Goal: Navigation & Orientation: Find specific page/section

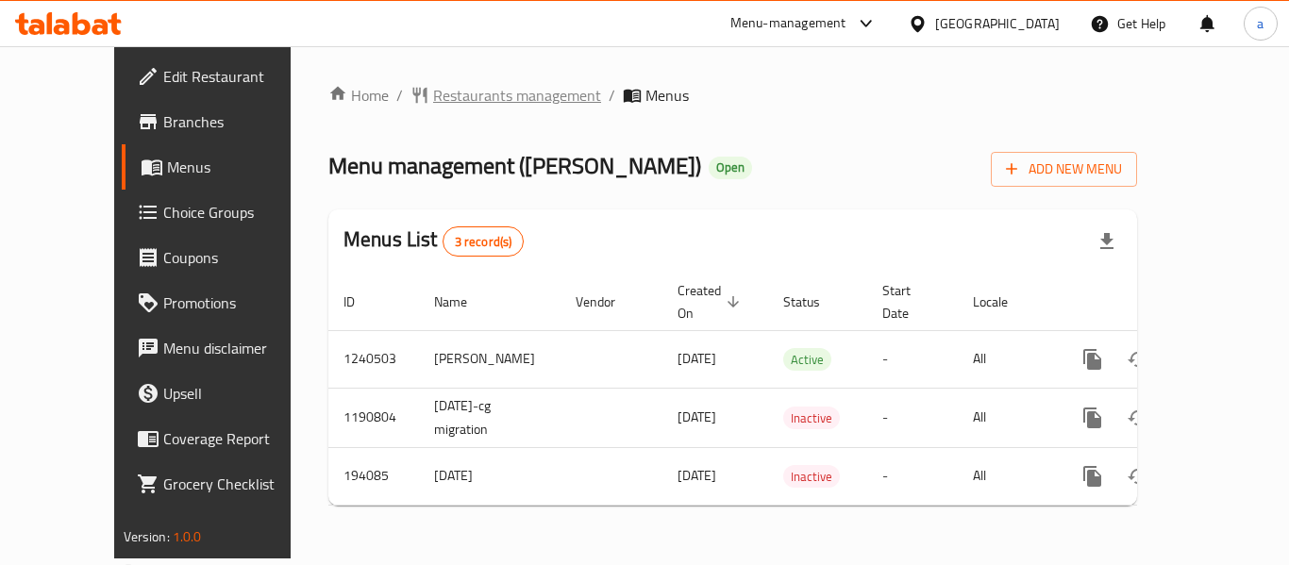
click at [446, 96] on span "Restaurants management" at bounding box center [517, 95] width 168 height 23
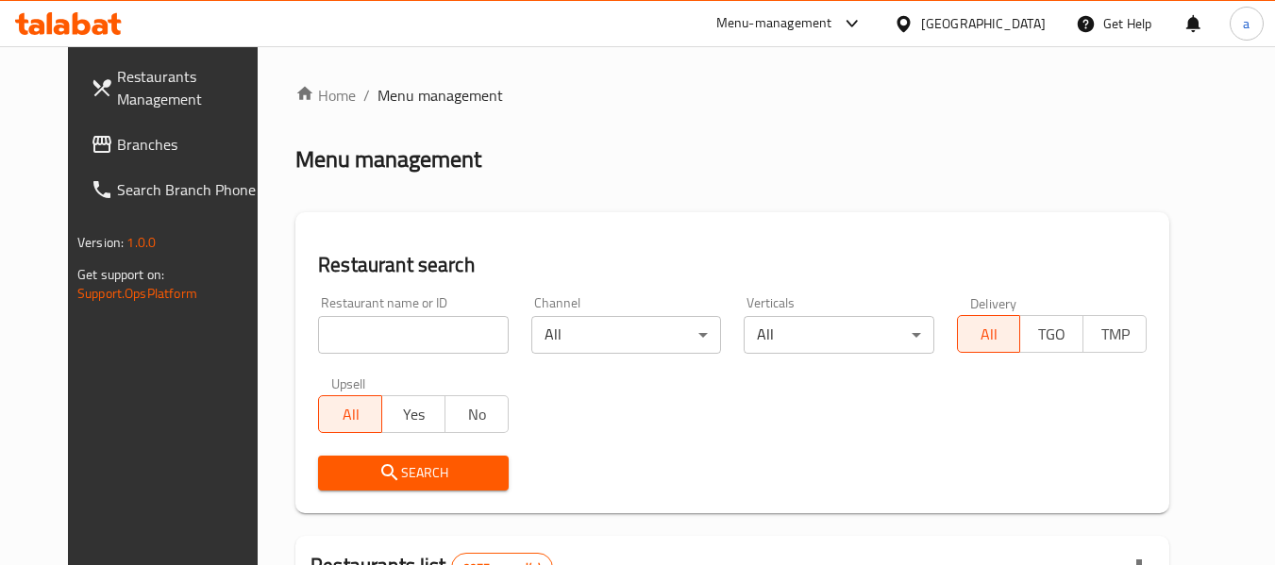
click at [117, 136] on span "Branches" at bounding box center [191, 144] width 149 height 23
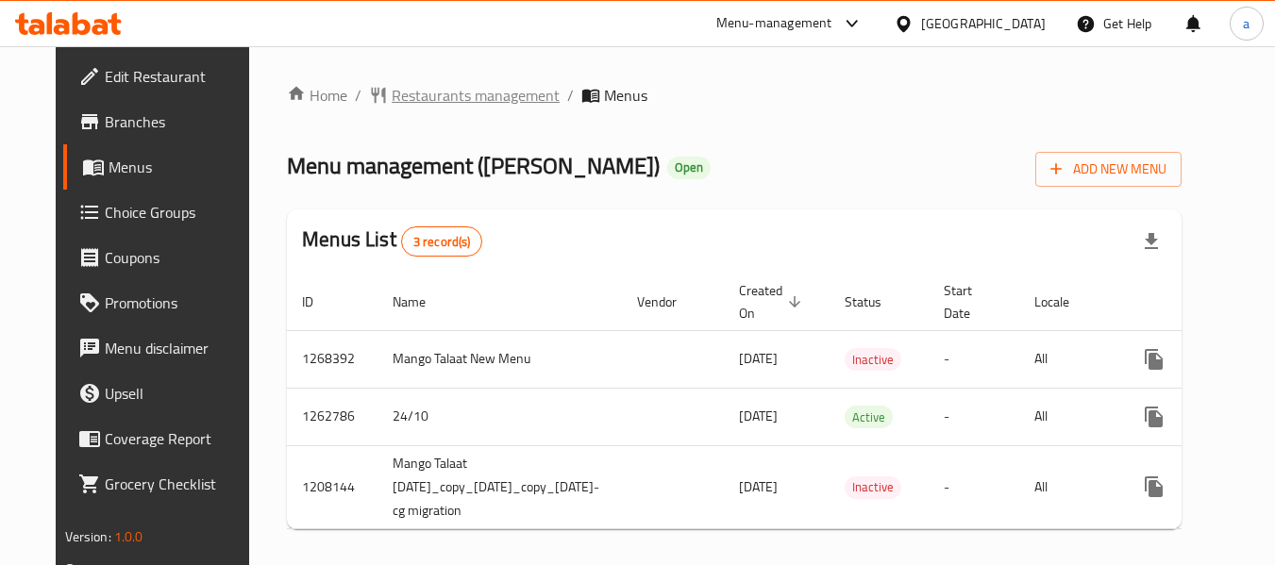
click at [459, 100] on span "Restaurants management" at bounding box center [476, 95] width 168 height 23
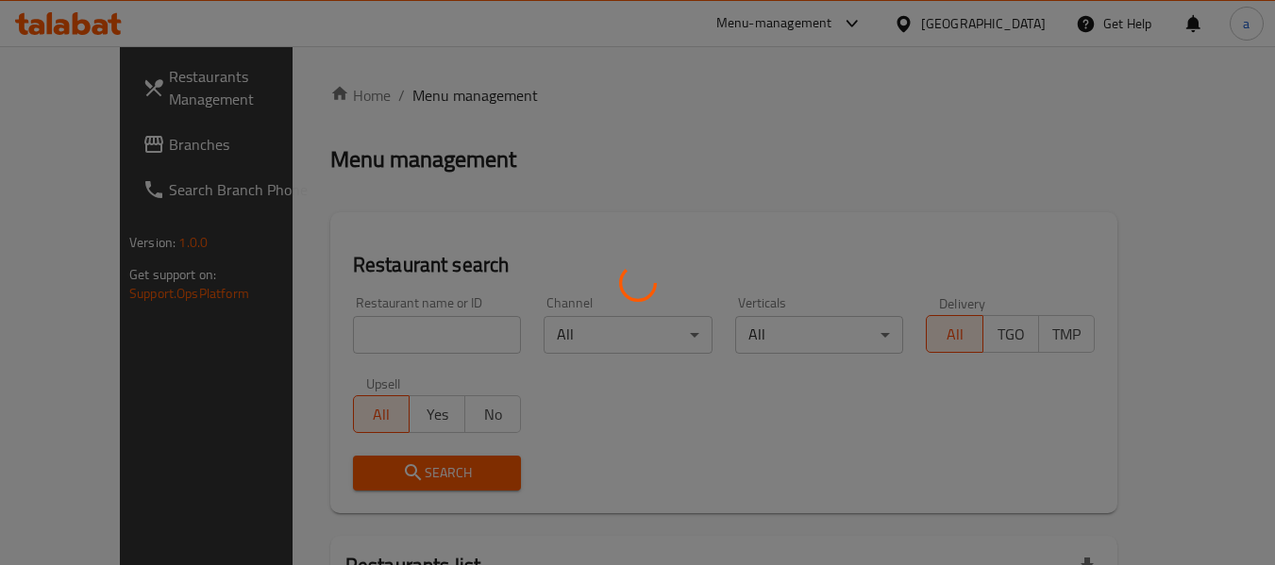
click at [347, 351] on div at bounding box center [637, 282] width 1275 height 565
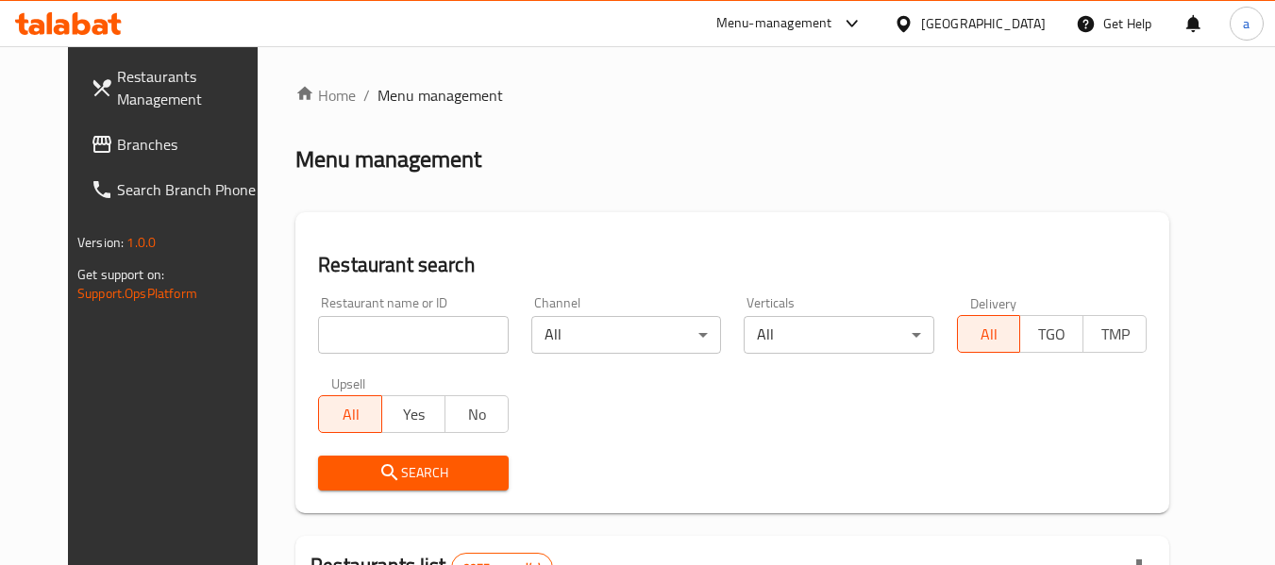
click at [347, 351] on input "search" at bounding box center [413, 335] width 190 height 38
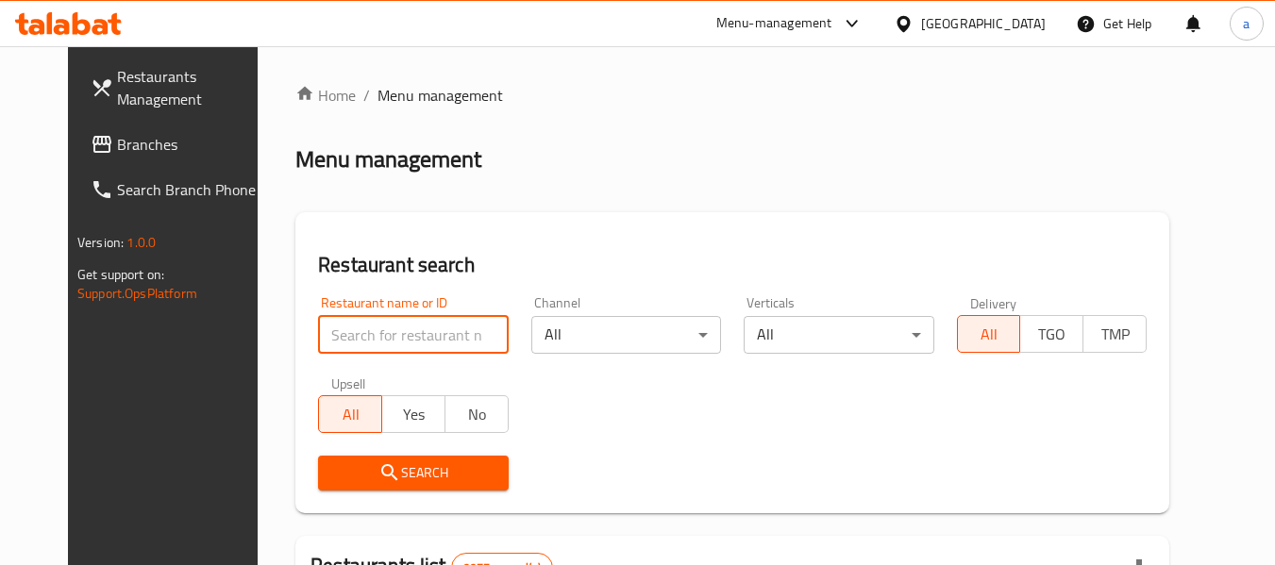
click at [347, 351] on input "search" at bounding box center [413, 335] width 190 height 38
paste input "15302"
type input "15302"
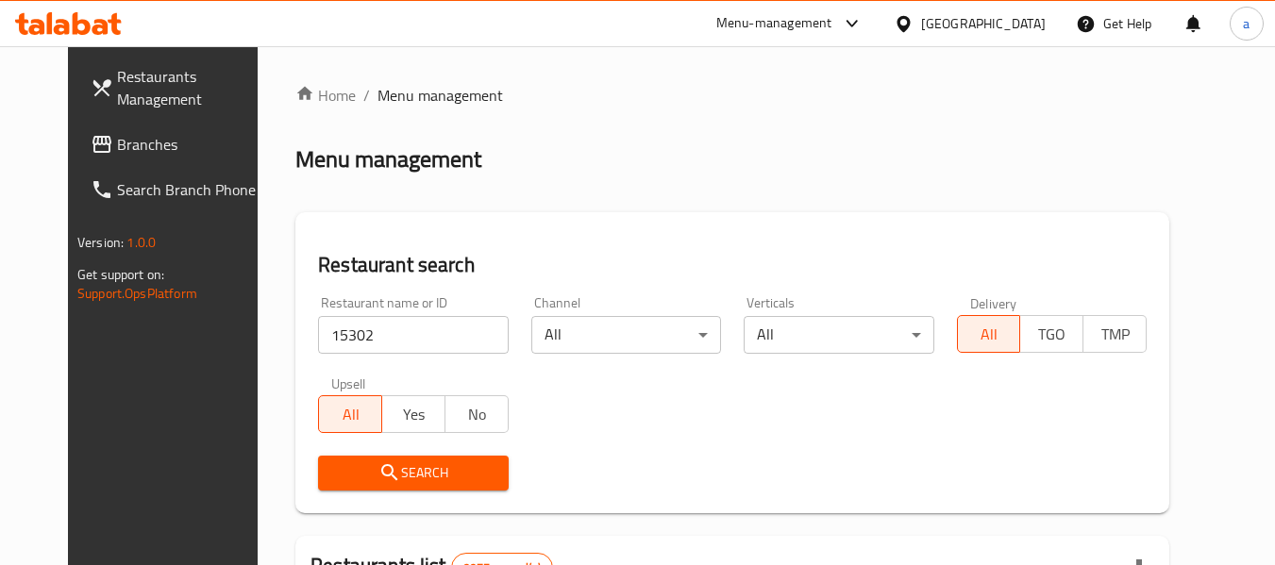
click at [378, 465] on icon "submit" at bounding box center [389, 472] width 23 height 23
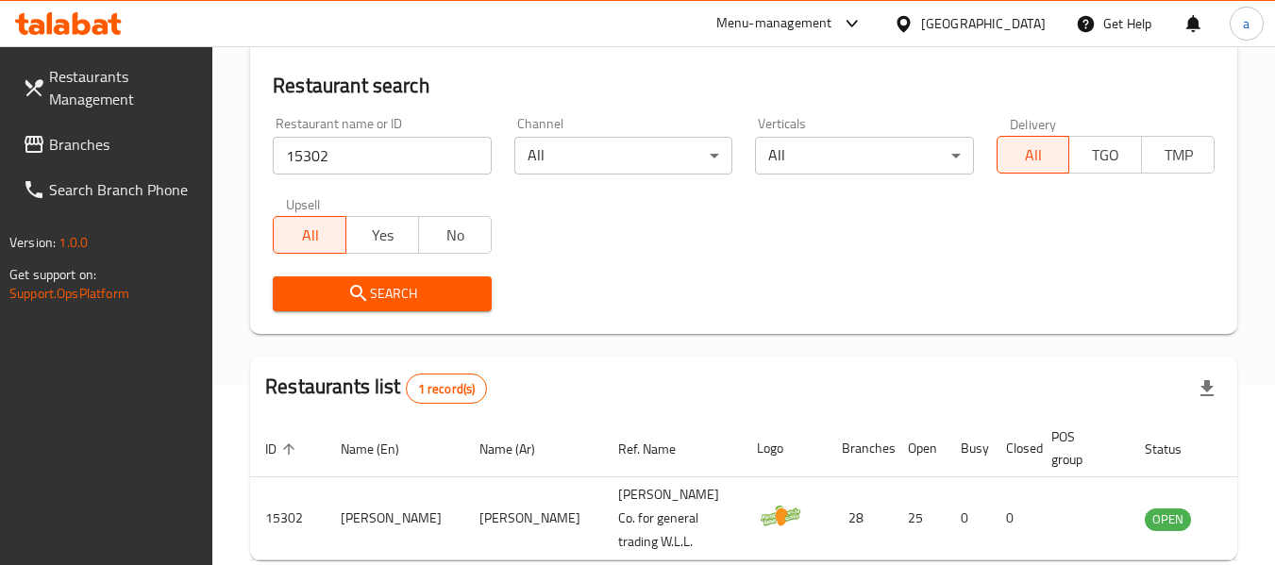
scroll to position [276, 0]
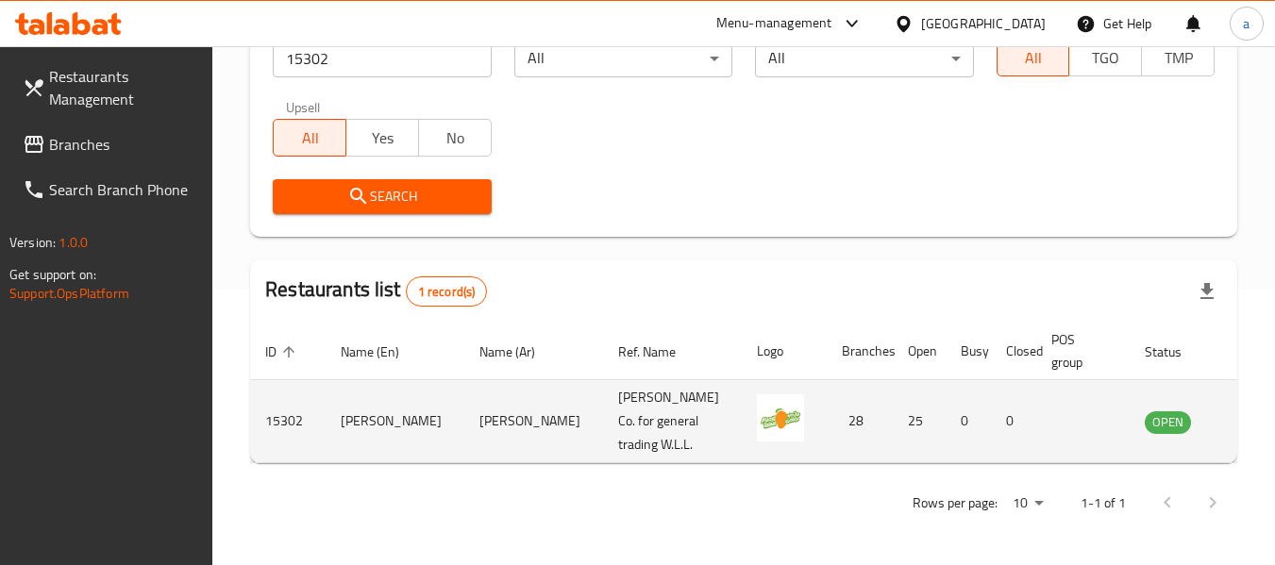
click at [757, 422] on img "enhanced table" at bounding box center [780, 417] width 47 height 47
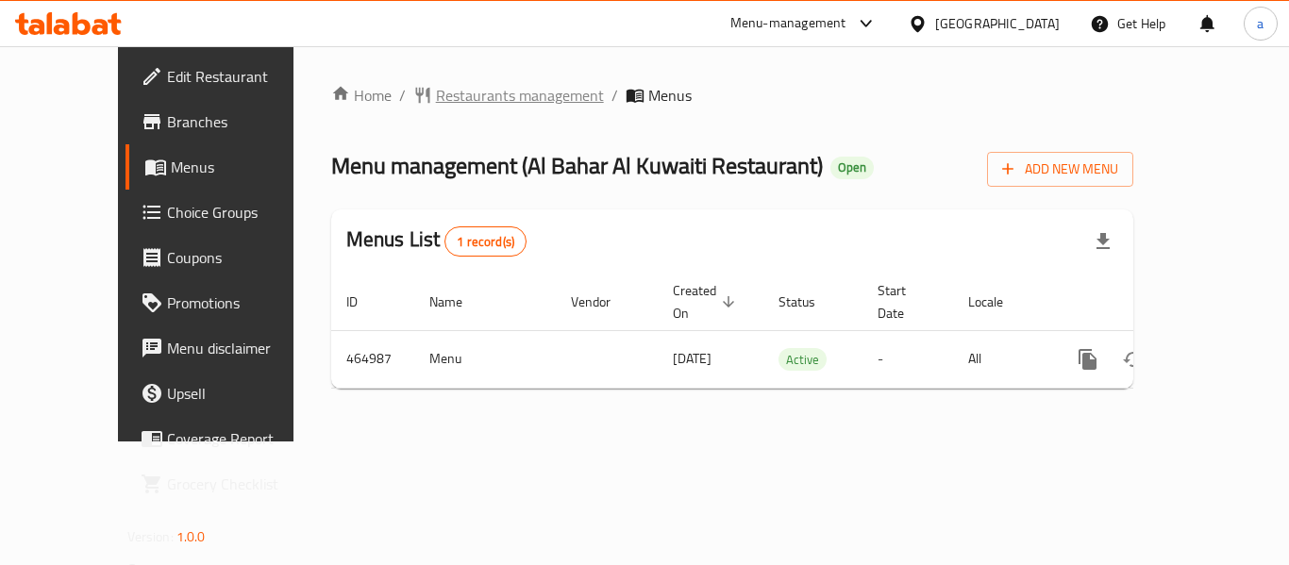
click at [463, 98] on span "Restaurants management" at bounding box center [520, 95] width 168 height 23
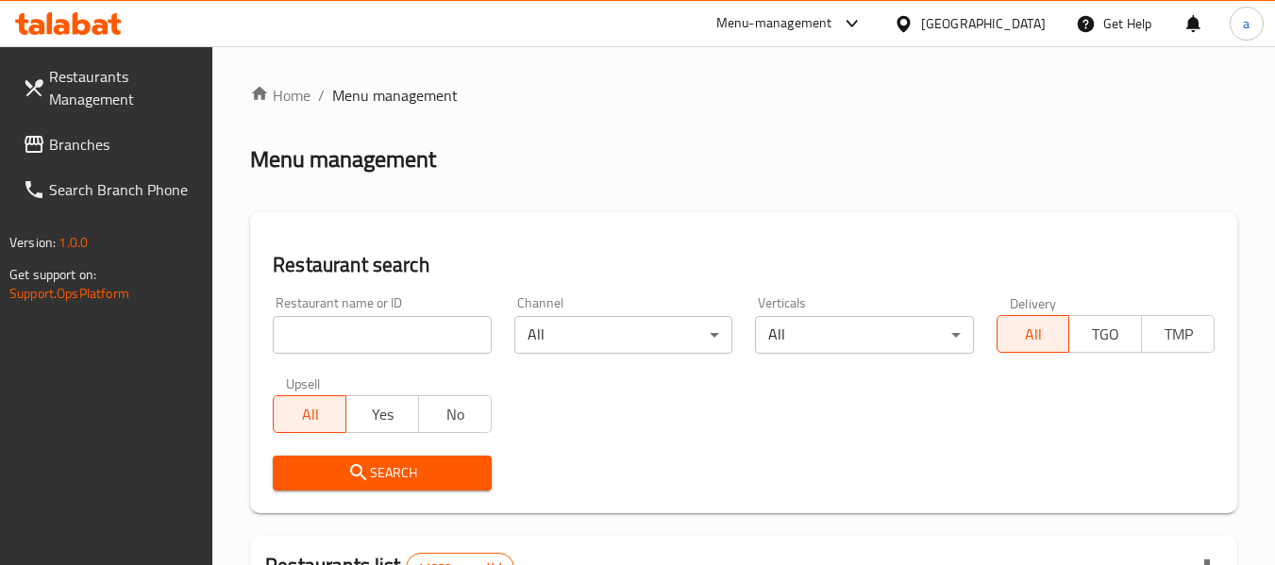
click at [91, 156] on span "Branches" at bounding box center [123, 144] width 149 height 23
